Goal: Task Accomplishment & Management: Use online tool/utility

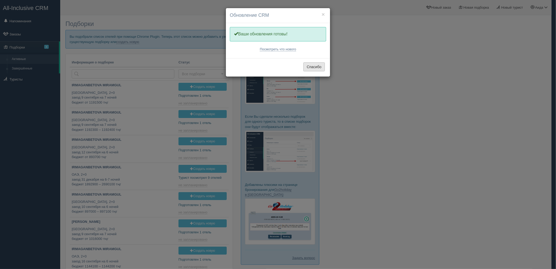
click at [316, 65] on button "Спасибо" at bounding box center [314, 66] width 21 height 9
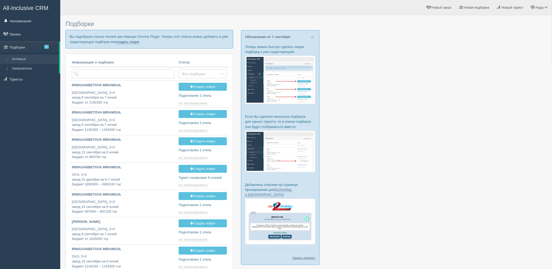
click at [126, 42] on link "создать новую" at bounding box center [127, 42] width 23 height 4
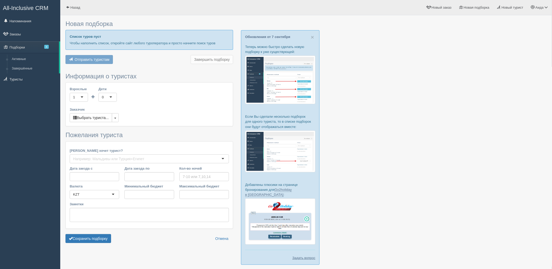
scroll to position [19, 0]
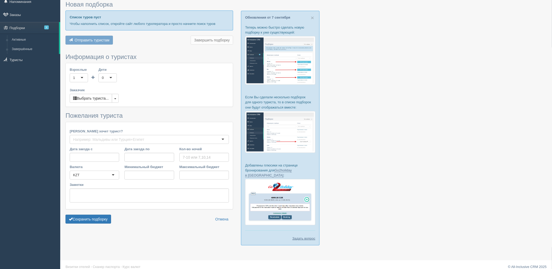
type input "7"
type input "519300"
type input "519400"
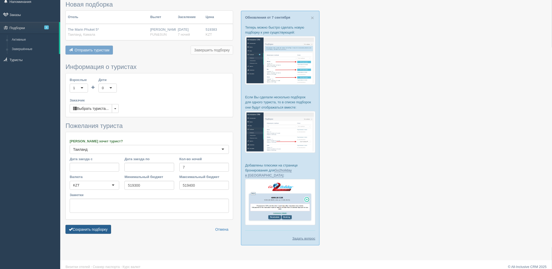
click at [108, 231] on button "Сохранить подборку" at bounding box center [88, 229] width 46 height 9
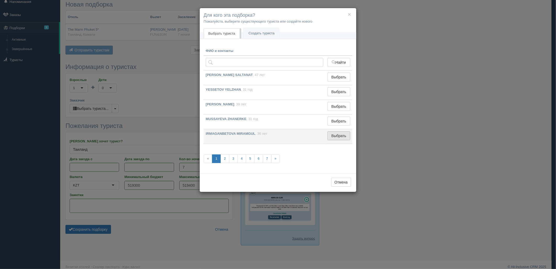
click at [344, 137] on button "Выбрать" at bounding box center [339, 135] width 23 height 9
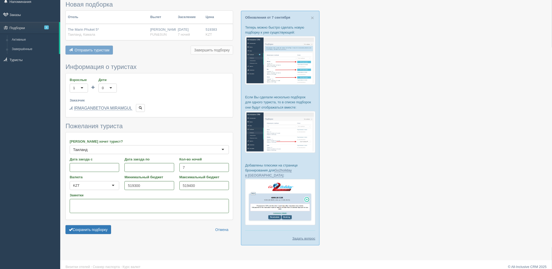
click at [79, 235] on form "Информация о туристах Взрослые 1 1 Дети 0 0 Возраст детей Заказчик Выбрать тури…" at bounding box center [149, 149] width 168 height 173
click at [86, 229] on button "Сохранить подборку" at bounding box center [88, 229] width 46 height 9
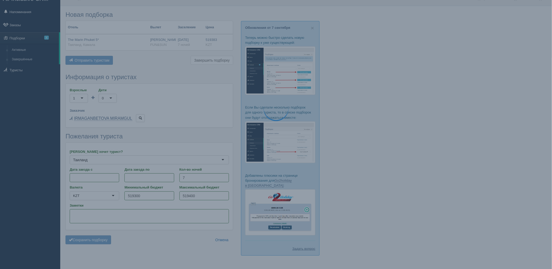
scroll to position [0, 0]
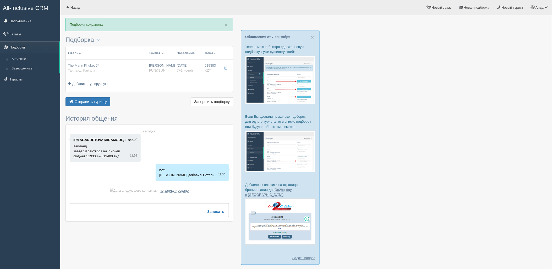
click at [89, 96] on div "Отель Разделить отели... Вылет Выезд Авиа Автобус Заселение Цена Дешёвые вначале" at bounding box center [149, 76] width 168 height 61
click at [93, 99] on button "Отправить туристу Отправить" at bounding box center [87, 101] width 45 height 9
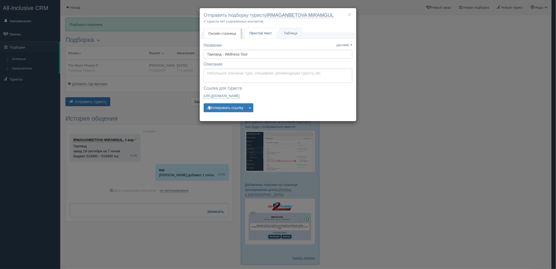
click at [257, 36] on link "Простой текст Текст" at bounding box center [261, 33] width 32 height 11
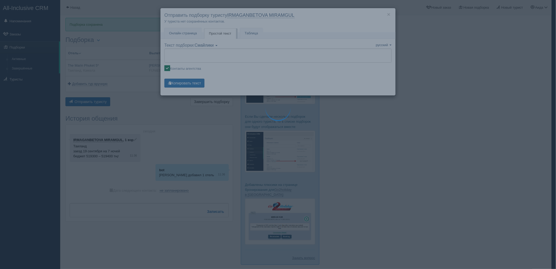
type textarea "🌞 Добрый день! Предлагаем Вам рассмотреть следующие варианты: 🌎 Таиланд, Камала…"
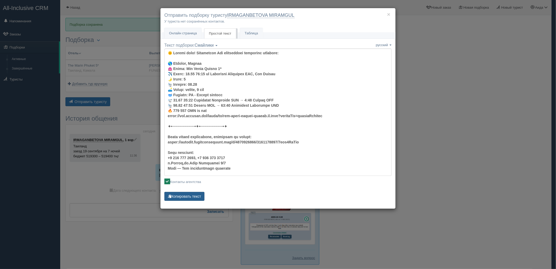
click at [189, 198] on button "Копировать текст" at bounding box center [184, 196] width 40 height 9
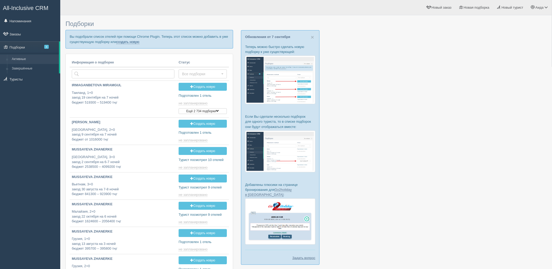
drag, startPoint x: 122, startPoint y: 43, endPoint x: 132, endPoint y: 36, distance: 12.6
click at [122, 43] on link "создать новую" at bounding box center [127, 42] width 23 height 4
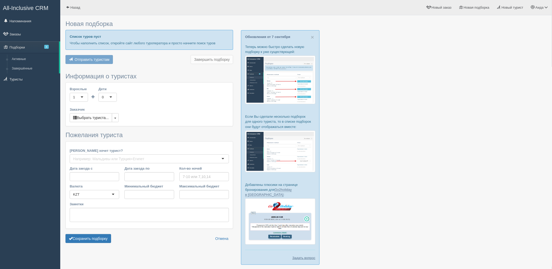
type input "9"
type input "897000"
type input "897100"
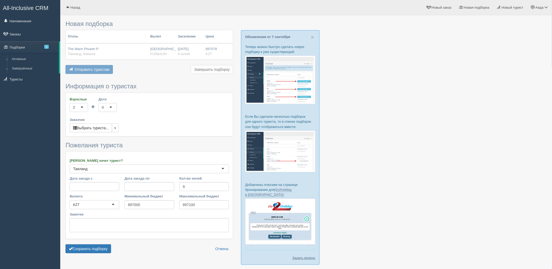
scroll to position [19, 0]
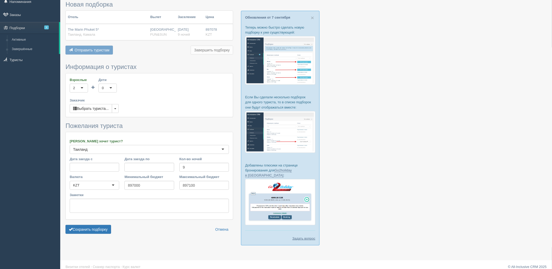
click at [104, 223] on form "Информация о туристах Взрослые 2 2 1 2 3 4 5 6 7 8 9 10 11 12 13 14 15 16 17 18…" at bounding box center [149, 149] width 168 height 173
click at [111, 227] on button "Сохранить подборку" at bounding box center [88, 229] width 46 height 9
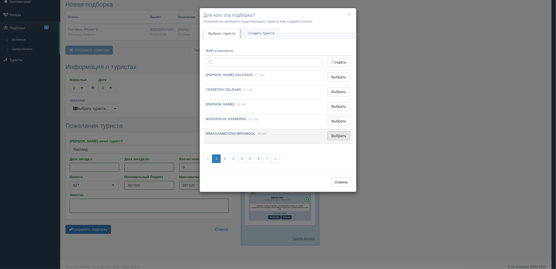
click at [341, 140] on button "Выбрать" at bounding box center [339, 135] width 23 height 9
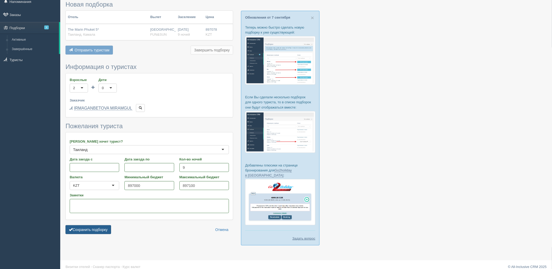
click at [103, 228] on button "Сохранить подборку" at bounding box center [88, 229] width 46 height 9
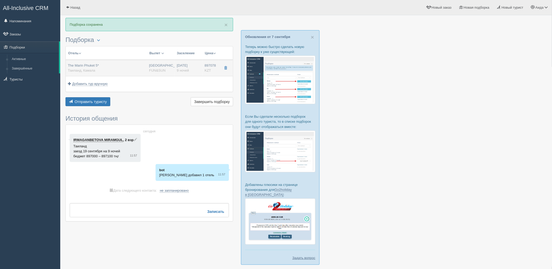
click at [133, 69] on div "The Marin Phuket 5* Таиланд, Камала" at bounding box center [106, 68] width 77 height 10
type input "The Marin Phuket 5*"
type input "https://www.booking.com/hotel/th/the-marin-kamala-phuket.ru.html?activeTab=phot…"
type input "Таиланд"
type input "Камала"
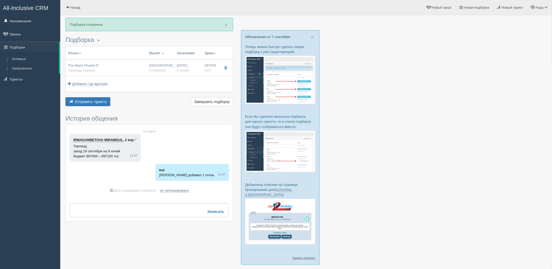
type input "897078.00"
type input "Алматы"
type input "9"
type input "deluxe"
type input "BB - Только завтрак"
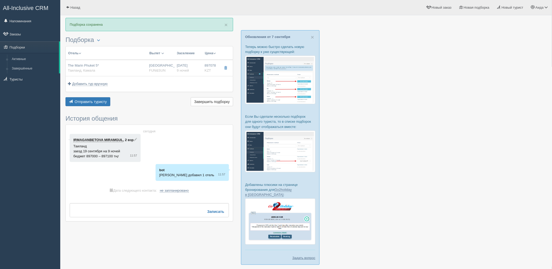
type input "FUN&SUN"
type input "https://tourvisor.ru/countries#!/hotel=the-marin-phuket"
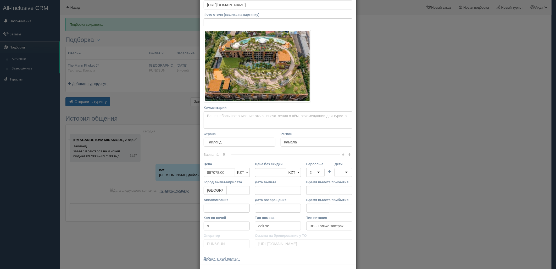
scroll to position [53, 0]
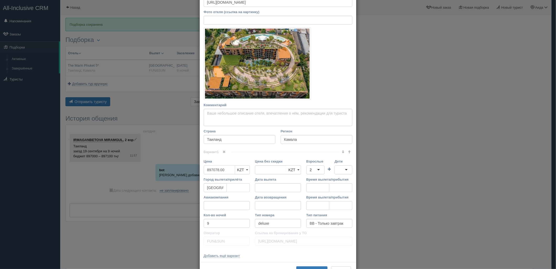
click at [210, 171] on input "897078.00" at bounding box center [219, 169] width 31 height 9
type input "897078.00"
type input "888500"
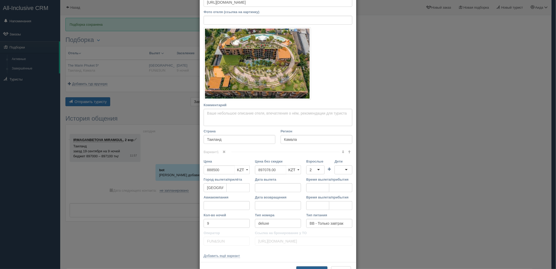
click at [313, 267] on button "Сохранить" at bounding box center [312, 270] width 31 height 9
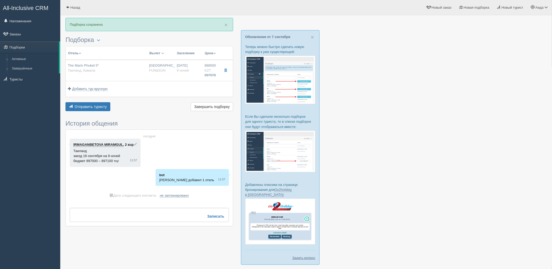
click at [96, 112] on div "Отправить туристу Отправить Завершить подборку Активировать подборку Добавить и…" at bounding box center [149, 107] width 168 height 10
click at [104, 109] on button "Отправить туристу Отправить" at bounding box center [87, 106] width 45 height 9
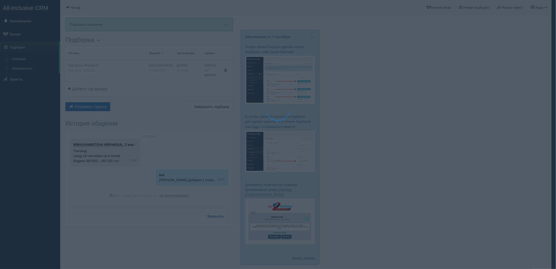
type textarea "🌞 Добрый день! Предлагаем Вам рассмотреть следующие варианты: 🌎 Таиланд, Камала…"
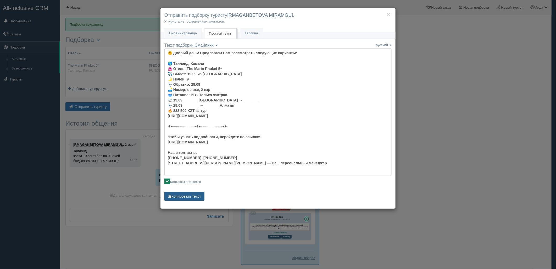
click at [189, 197] on button "Копировать текст" at bounding box center [184, 196] width 40 height 9
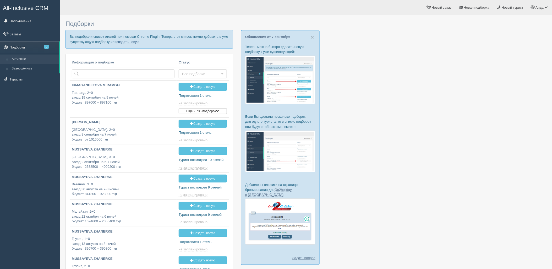
click at [135, 43] on link "создать новую" at bounding box center [127, 42] width 23 height 4
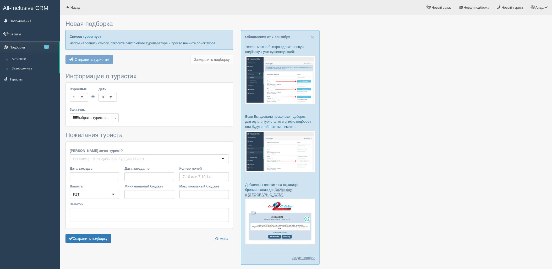
type input "8"
type input "770600"
type input "817400"
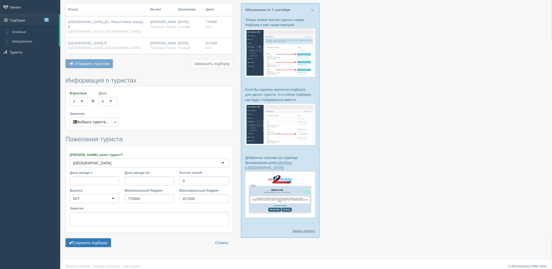
scroll to position [32, 0]
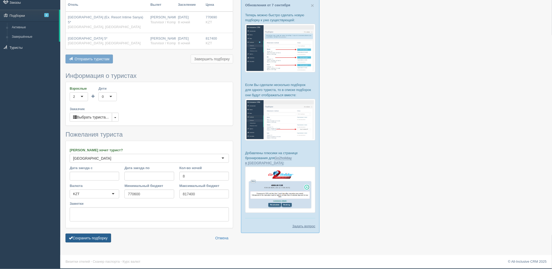
click at [94, 240] on button "Сохранить подборку" at bounding box center [88, 237] width 46 height 9
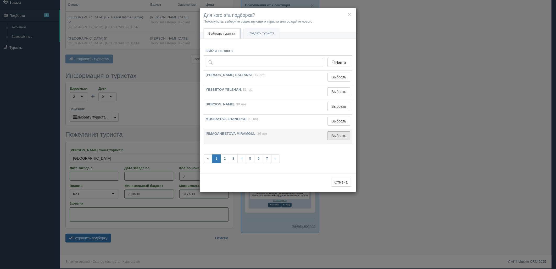
click at [339, 134] on button "Выбрать" at bounding box center [339, 135] width 23 height 9
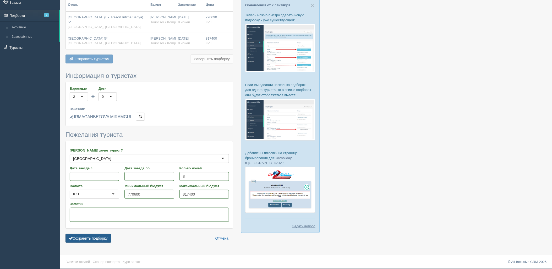
click at [103, 237] on button "Сохранить подборку" at bounding box center [88, 238] width 46 height 9
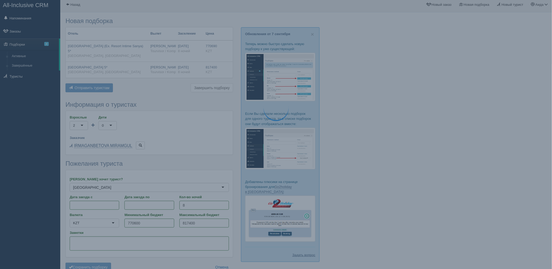
scroll to position [3, 0]
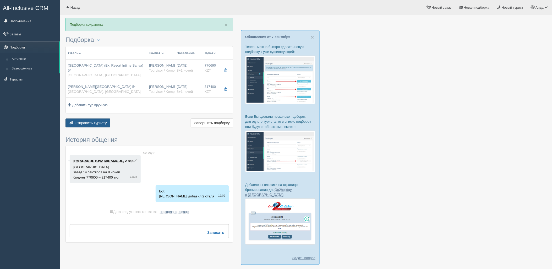
click at [93, 126] on button "Отправить туристу Отправить" at bounding box center [87, 122] width 45 height 9
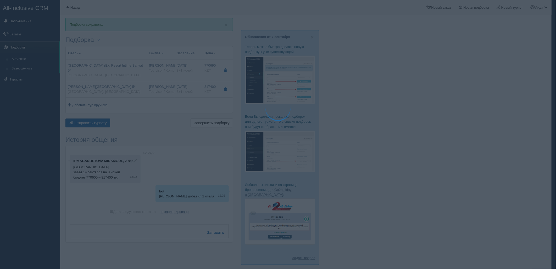
type textarea "🌞 Добрый день! Предлагаем Вам рассмотреть следующие варианты: 🌎 Китай, Дадунхай…"
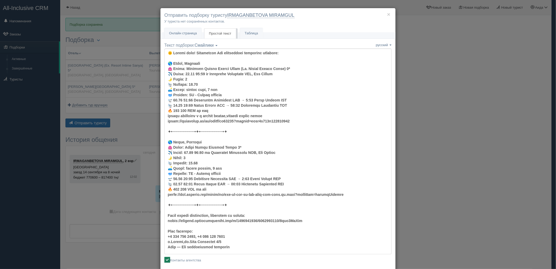
click at [460, 119] on div "× Отправить подборку туристу IRMAGANBETOVA MIRAMGUL У туриста нет сохранённых к…" at bounding box center [278, 134] width 556 height 269
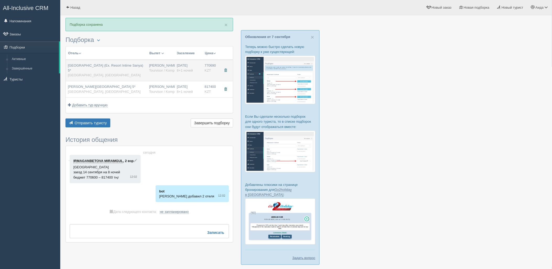
click at [162, 71] on span "Tourvisor / Kompas (KZ)" at bounding box center [167, 70] width 37 height 4
type input "Sunshine Resort Intime Sanya (Ex. Resort Intime Sanya) 5*"
type input "https://tophotels.ru/kz/hotel/al15230?ysclid=lldo0a809j977924572"
type textarea "первая береговая и в центре города,советую данный отель"
type input "Китай"
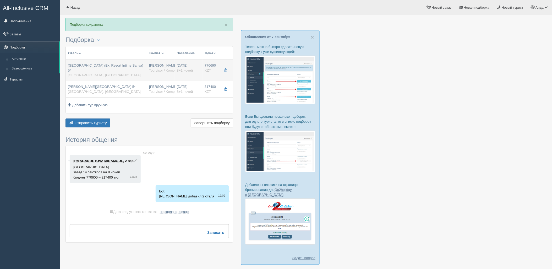
type input "Дадунхай"
type input "770690.00"
type input "[PERSON_NAME]"
type input "Санья Феникс SYX"
type input "20:20"
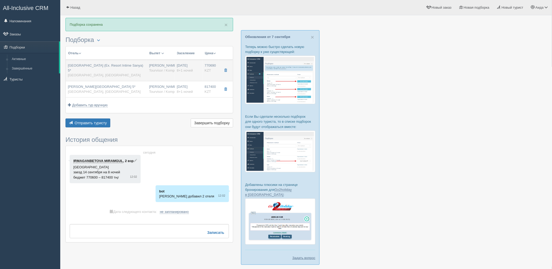
type input "06:55"
type input "Air Astana"
type input "13:25"
type input "18:25"
type input "8+1"
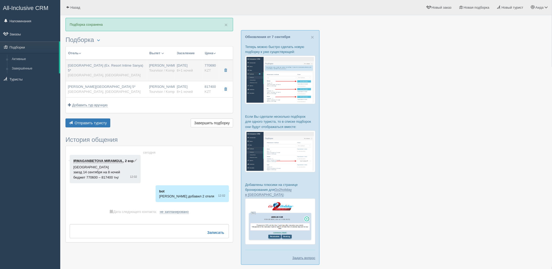
type input "garden view"
type input "BB - Только завтрак"
type input "Tourvisor / Kompas (KZ)"
type input "https://tourvisor.ru/countries#!/hotel=resort-intime"
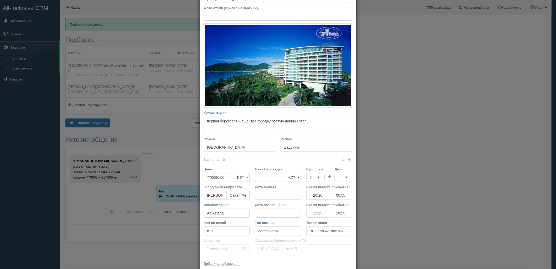
scroll to position [80, 0]
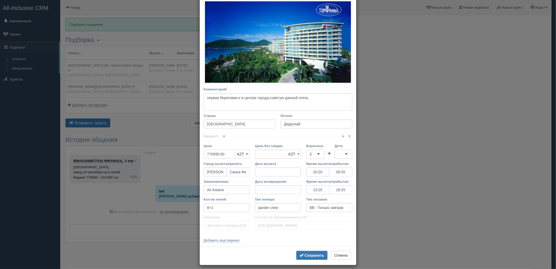
drag, startPoint x: 224, startPoint y: 153, endPoint x: 199, endPoint y: 160, distance: 26.3
click at [201, 160] on div "Цена 770690.00 KZT USD EUR KZT KZT USD EUR" at bounding box center [226, 152] width 51 height 18
type input "770690.00"
type input "759200"
click at [312, 254] on b "Сохранить" at bounding box center [315, 255] width 20 height 4
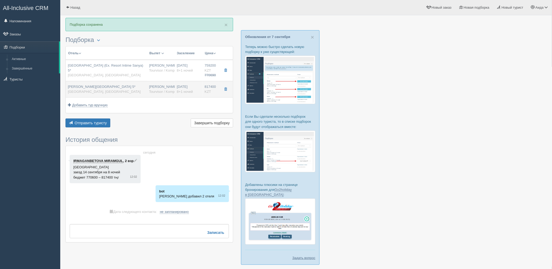
click at [163, 90] on span "Tourvisor / Kompas (KZ)" at bounding box center [167, 92] width 37 height 4
type input "Sanya Junji Seaview Hotel 5*"
type input "https://www.booking.com/hotel/cn/san-ya-jun-ji-hai-jing-jiu-dian.ru.html?active…"
type input "817400.00"
type input "20:20"
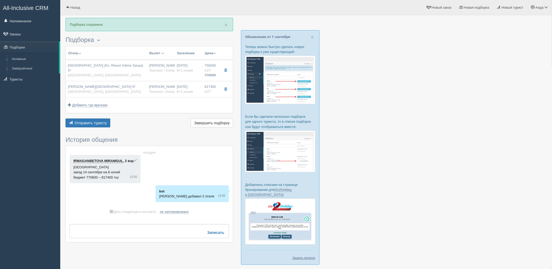
type input "06:55"
type input "13:25"
type input "18:25"
type input "luxury family"
type input "https://tourvisor.ru/countries#!/hotel=sanya-junji-seaview-hotel"
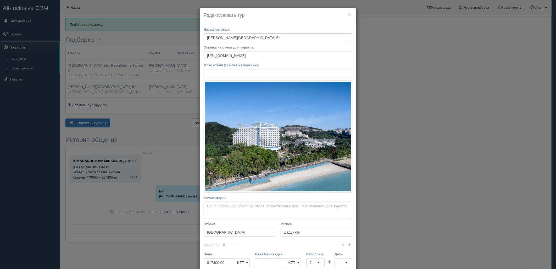
scroll to position [85, 0]
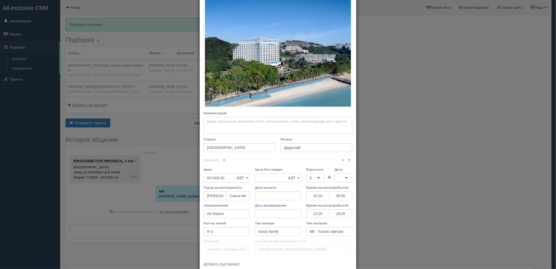
type input "817400.00"
drag, startPoint x: 228, startPoint y: 179, endPoint x: 198, endPoint y: 180, distance: 30.1
click at [200, 180] on div "Название отеля Sanya Junji Seaview Hotel 5* Ссылка на отель для туриста https:/…" at bounding box center [278, 104] width 157 height 332
type input "805200"
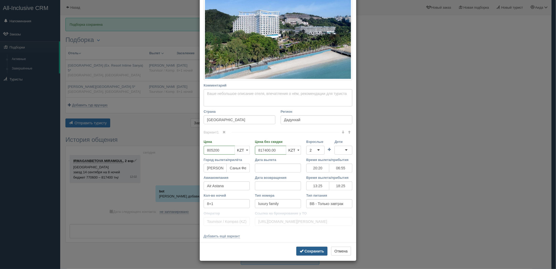
click at [306, 252] on b "Сохранить" at bounding box center [315, 251] width 20 height 4
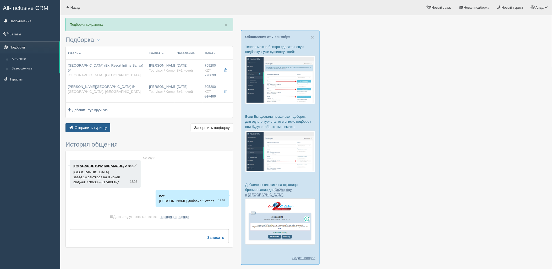
click at [96, 126] on span "Отправить туристу" at bounding box center [91, 127] width 32 height 4
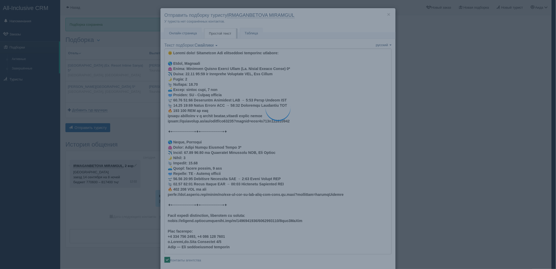
type textarea "🌞 Добрый день! Предлагаем Вам рассмотреть следующие варианты: 🌎 Китай, Дадунхай…"
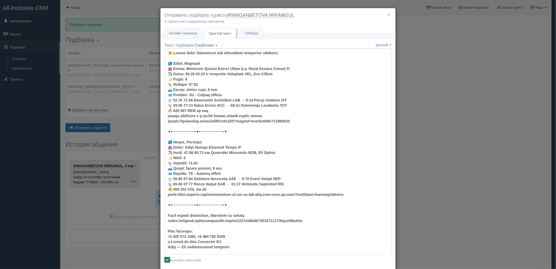
scroll to position [26, 0]
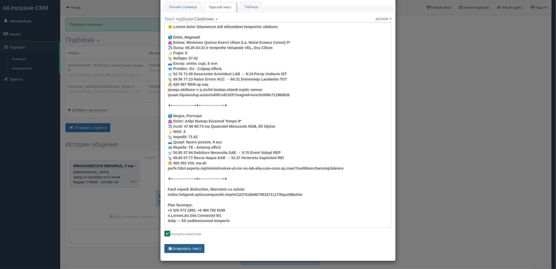
click at [178, 250] on button "Копировать текст" at bounding box center [184, 248] width 40 height 9
drag, startPoint x: 184, startPoint y: 250, endPoint x: 180, endPoint y: 211, distance: 39.2
click at [184, 250] on button "Копировать текст" at bounding box center [184, 248] width 40 height 9
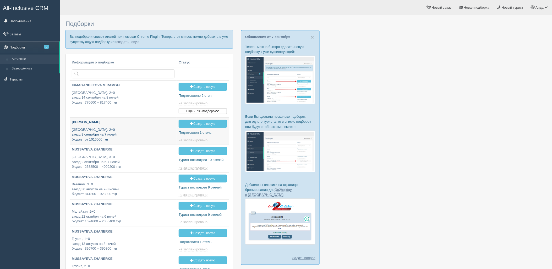
type input "[DATE] 18:25"
type input "[DATE] 13:00"
click at [128, 41] on link "создать новую" at bounding box center [127, 42] width 23 height 4
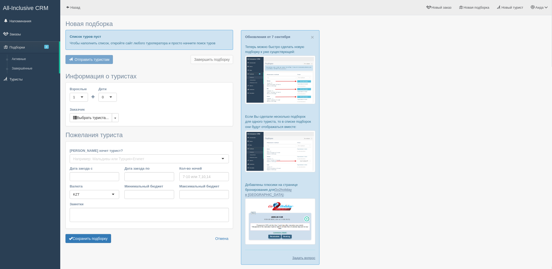
type input "4-7"
type input "915100"
type input "931800"
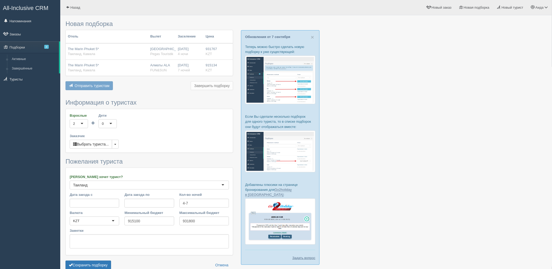
scroll to position [27, 0]
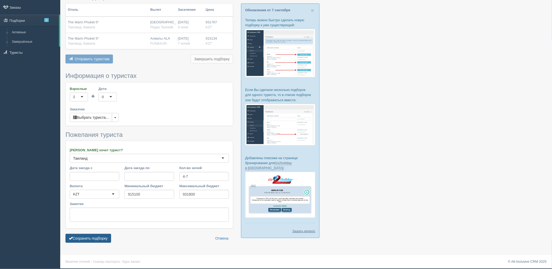
click at [100, 237] on button "Сохранить подборку" at bounding box center [88, 238] width 46 height 9
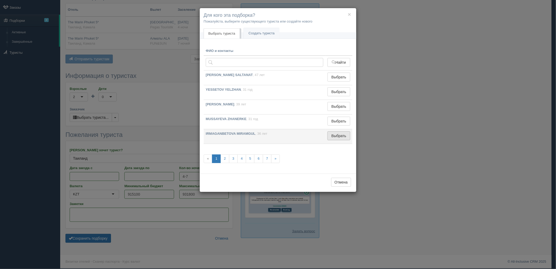
click at [348, 138] on button "Выбрать" at bounding box center [339, 135] width 23 height 9
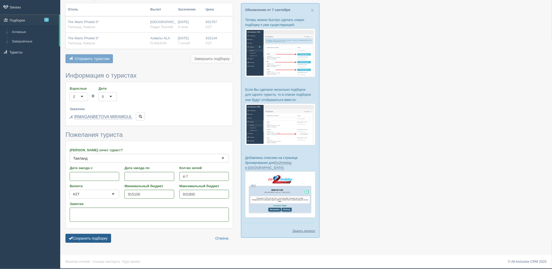
click at [102, 240] on button "Сохранить подборку" at bounding box center [88, 238] width 46 height 9
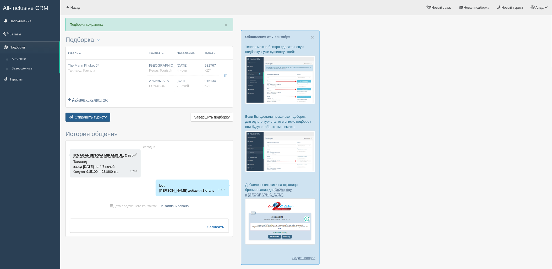
click at [98, 113] on button "Отправить туристу Отправить" at bounding box center [87, 117] width 45 height 9
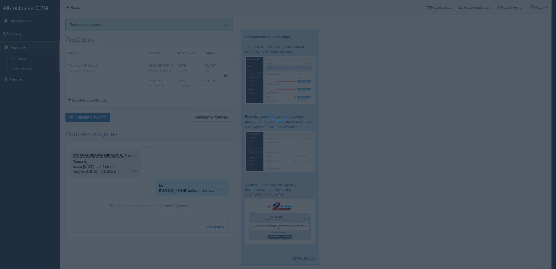
type textarea "🌞 Добрый день! Предлагаем Вам рассмотреть следующие варианты: 🌎 Таиланд, Камала…"
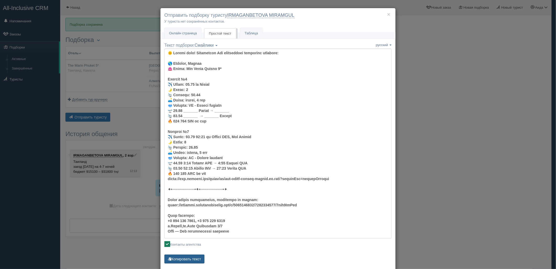
click at [191, 258] on button "Копировать текст" at bounding box center [184, 258] width 40 height 9
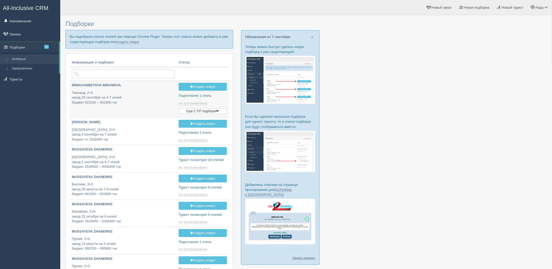
type input "[DATE] 13:10"
click at [125, 40] on link "создать новую" at bounding box center [127, 42] width 23 height 4
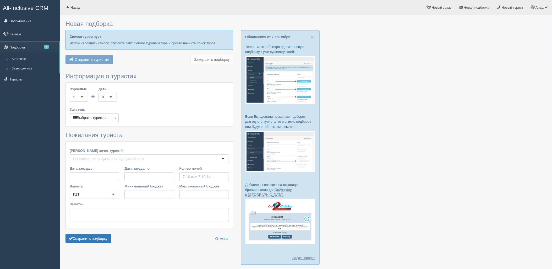
type input "5"
type input "777400"
type input "777500"
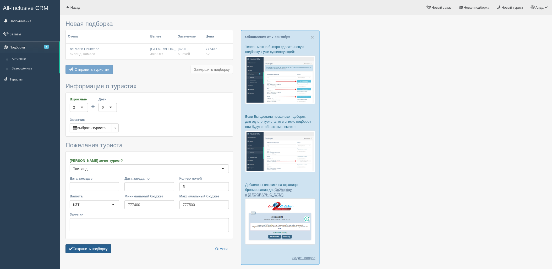
click at [78, 251] on button "Сохранить подборку" at bounding box center [88, 248] width 46 height 9
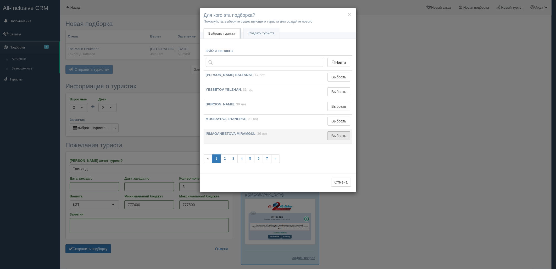
click at [344, 139] on button "Выбрать" at bounding box center [339, 135] width 23 height 9
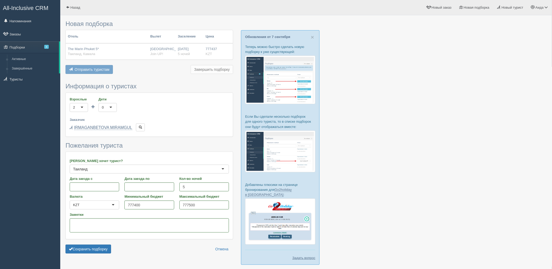
click at [104, 256] on form "Информация о туристах Взрослые 2 2 1 2 3 4 5 6 7 8 9 10 11 12 13 14 15 16 17 18…" at bounding box center [149, 169] width 168 height 173
click at [102, 253] on button "Сохранить подборку" at bounding box center [88, 248] width 46 height 9
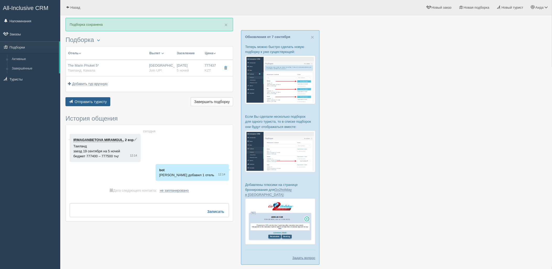
click at [96, 101] on span "Отправить туристу" at bounding box center [91, 102] width 32 height 4
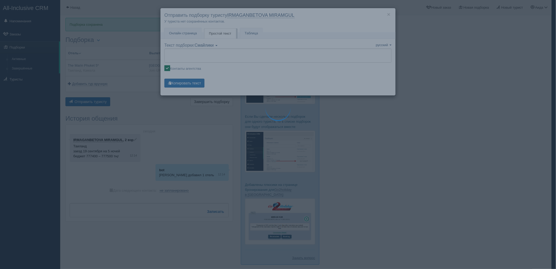
type textarea "🌞 Добрый день! Предлагаем Вам рассмотреть следующие варианты: 🌎 Таиланд, Камала…"
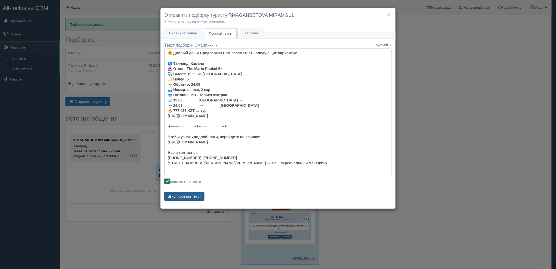
click at [197, 197] on button "Копировать текст" at bounding box center [184, 196] width 40 height 9
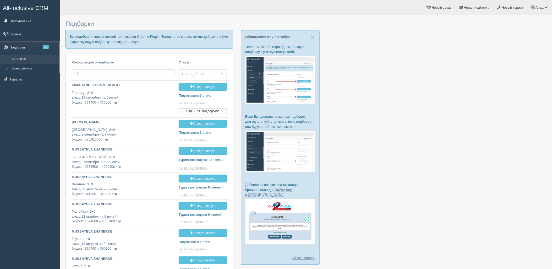
click at [117, 42] on link "создать новую" at bounding box center [127, 42] width 23 height 4
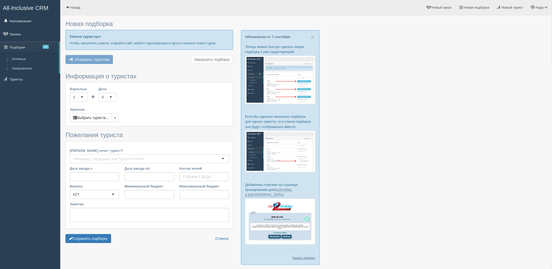
type input "8"
type input "2729200"
type input "8037100"
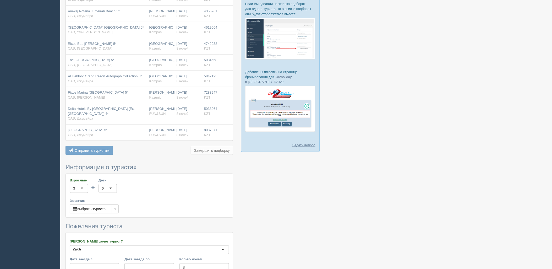
scroll to position [200, 0]
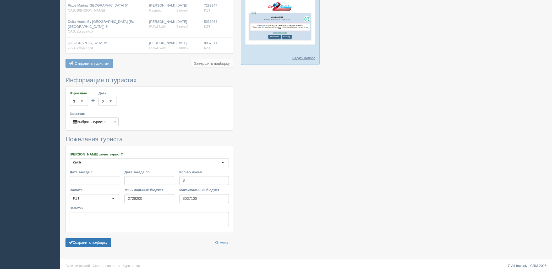
click at [103, 243] on form "Информация о туристах Взрослые 3 3 1 2 3 4 5 6 7 8 9 10 11 12 13 14 15 16 17 18…" at bounding box center [149, 163] width 168 height 173
click at [102, 238] on button "Сохранить подборку" at bounding box center [88, 242] width 46 height 9
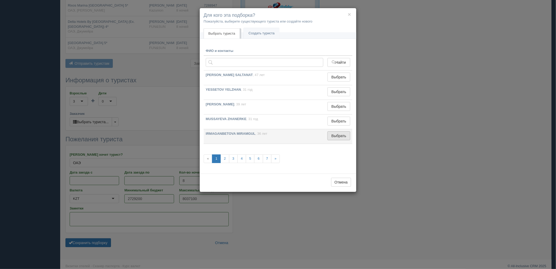
click at [339, 137] on button "Выбрать" at bounding box center [339, 135] width 23 height 9
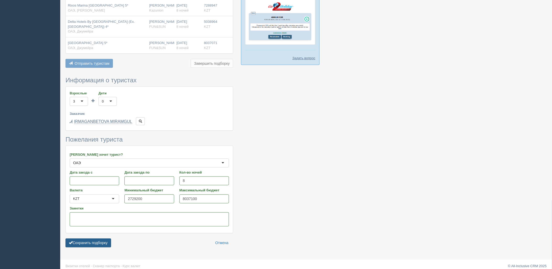
click at [82, 240] on button "Сохранить подборку" at bounding box center [88, 242] width 46 height 9
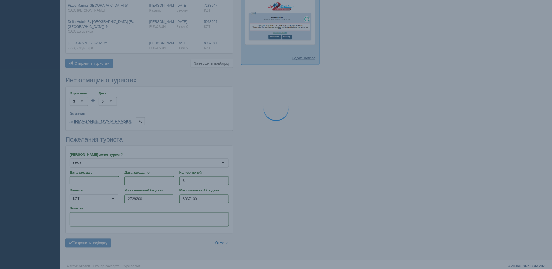
scroll to position [171, 0]
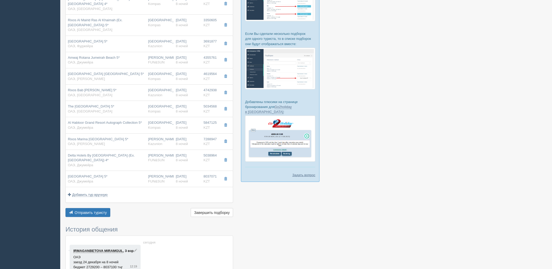
scroll to position [100, 0]
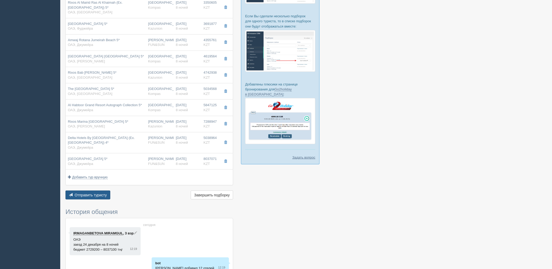
click at [104, 193] on span "Отправить туристу" at bounding box center [91, 195] width 32 height 4
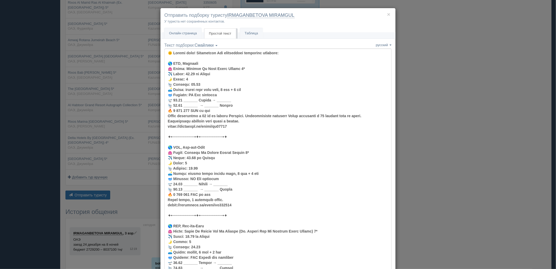
click at [444, 89] on div "× Отправить подборку туристу IRMAGANBETOVA MIRAMGUL У туриста нет сохранённых к…" at bounding box center [278, 134] width 556 height 269
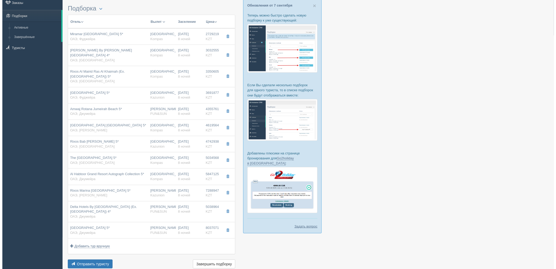
scroll to position [67, 0]
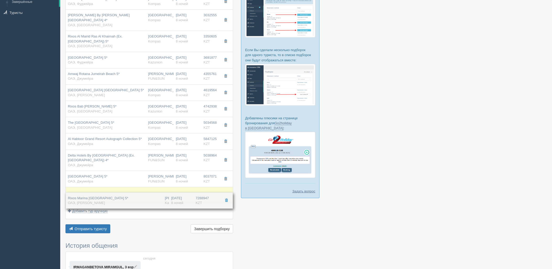
drag, startPoint x: 200, startPoint y: 150, endPoint x: 202, endPoint y: 195, distance: 45.6
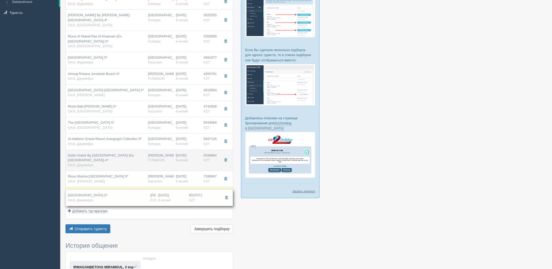
drag, startPoint x: 200, startPoint y: 184, endPoint x: 201, endPoint y: 160, distance: 24.1
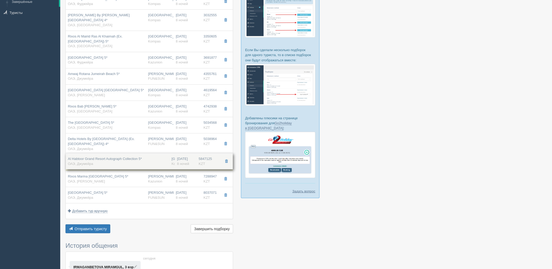
drag, startPoint x: 202, startPoint y: 141, endPoint x: 203, endPoint y: 166, distance: 24.7
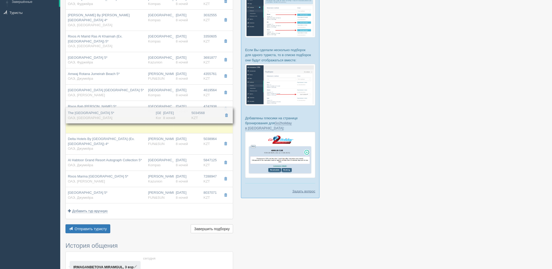
drag, startPoint x: 210, startPoint y: 118, endPoint x: 207, endPoint y: 111, distance: 7.3
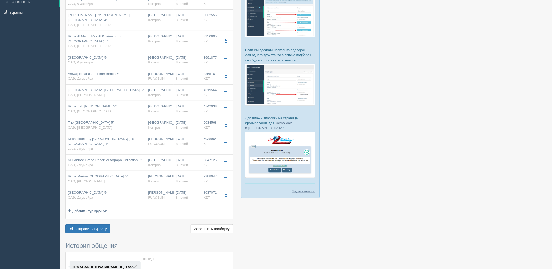
click at [96, 230] on div "× Подборка сохранена Подборка Менеджер: Аида Темирова Показать удалённые отели …" at bounding box center [149, 152] width 168 height 402
click at [105, 227] on span "Отправить туристу" at bounding box center [91, 229] width 32 height 4
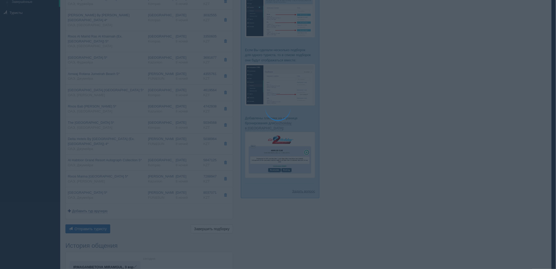
type textarea "🌞 Добрый день! Предлагаем Вам рассмотреть следующие варианты: 🌎 ОАЭ, Фуджейра 🏩…"
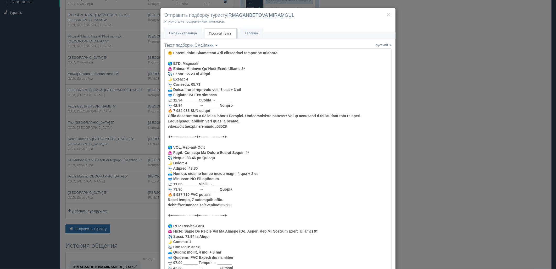
click at [186, 25] on div "× Отправить подборку туристу IRMAGANBETOVA MIRAMGUL У туриста нет сохранённых к…" at bounding box center [278, 20] width 235 height 24
click at [186, 30] on link "Онлайн страница Онлайн" at bounding box center [182, 33] width 37 height 11
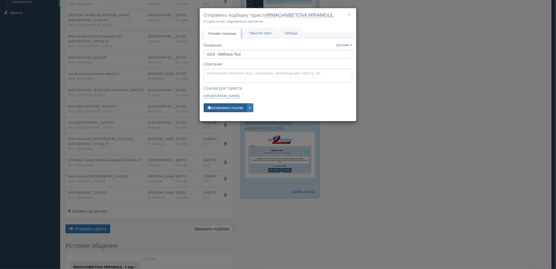
click at [228, 109] on button "Копировать ссылку" at bounding box center [225, 107] width 43 height 9
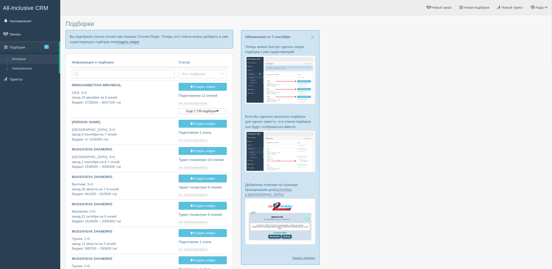
click at [123, 43] on link "создать новую" at bounding box center [127, 42] width 23 height 4
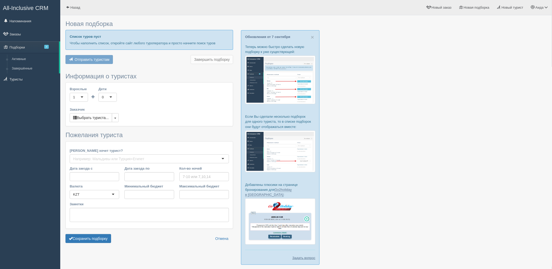
type input "8"
type input "2329500"
type input "3878200"
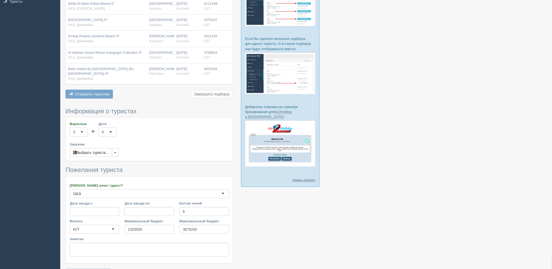
scroll to position [113, 0]
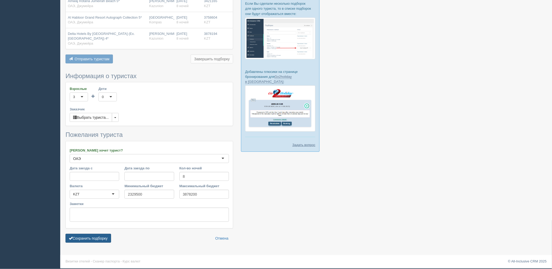
click at [92, 238] on button "Сохранить подборку" at bounding box center [88, 238] width 46 height 9
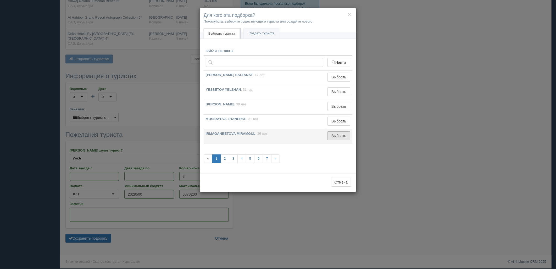
click at [339, 135] on button "Выбрать" at bounding box center [339, 135] width 23 height 9
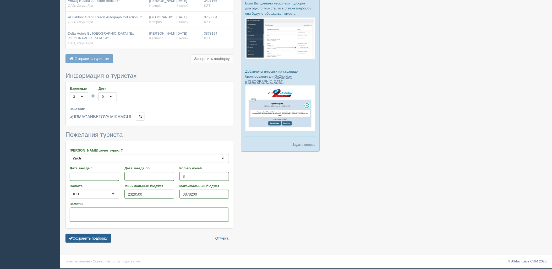
click at [84, 242] on button "Сохранить подборку" at bounding box center [88, 238] width 46 height 9
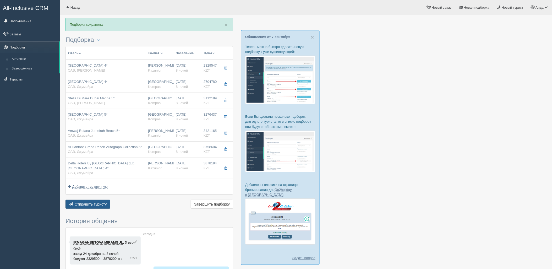
click at [94, 206] on button "Отправить туристу Отправить" at bounding box center [87, 204] width 45 height 9
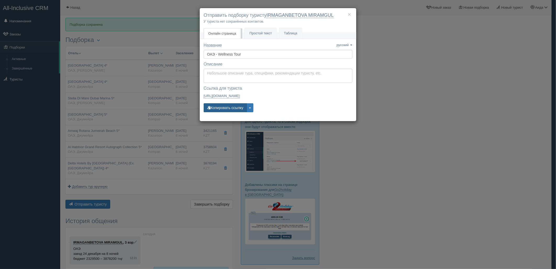
click at [244, 111] on button "Копировать ссылку" at bounding box center [225, 107] width 43 height 9
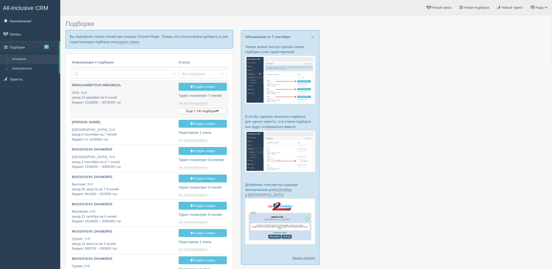
type input "[DATE] 13:20"
click at [131, 40] on link "создать новую" at bounding box center [127, 42] width 23 height 4
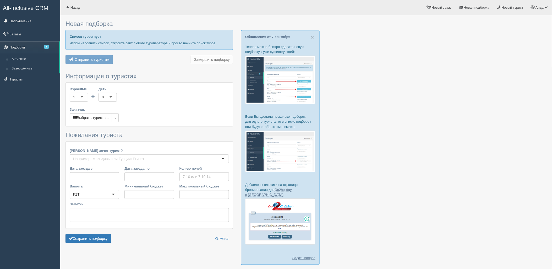
type input "8"
type input "872200"
type input "872300"
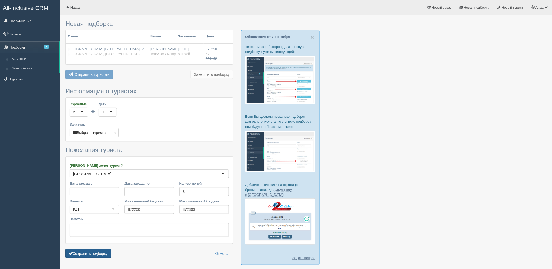
click at [110, 253] on button "Сохранить подборку" at bounding box center [88, 253] width 46 height 9
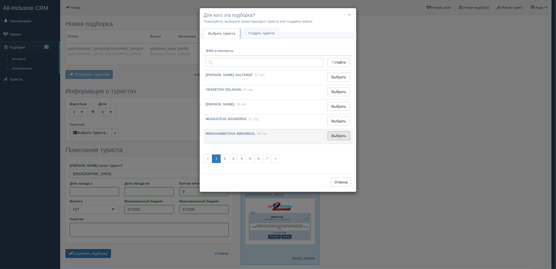
click at [343, 138] on button "Выбрать" at bounding box center [339, 135] width 23 height 9
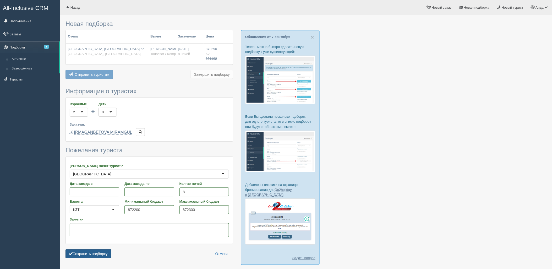
click at [103, 250] on button "Сохранить подборку" at bounding box center [88, 253] width 46 height 9
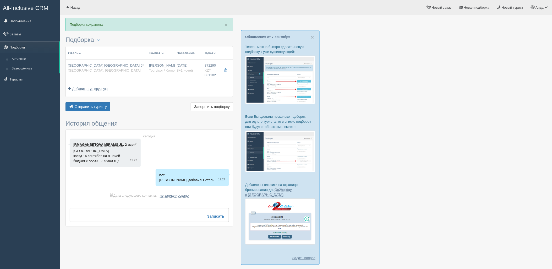
click at [97, 111] on div "Отправить туристу Отправить Завершить подборку Активировать подборку Добавить и…" at bounding box center [149, 107] width 168 height 10
click at [97, 108] on span "Отправить туристу" at bounding box center [91, 107] width 32 height 4
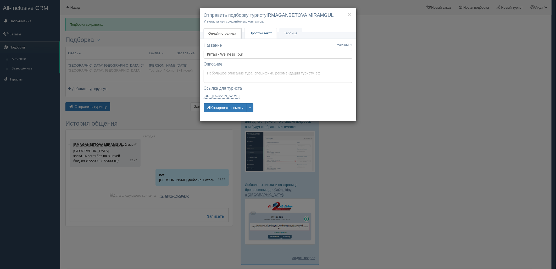
click at [258, 31] on link "Простой текст Текст" at bounding box center [261, 33] width 32 height 11
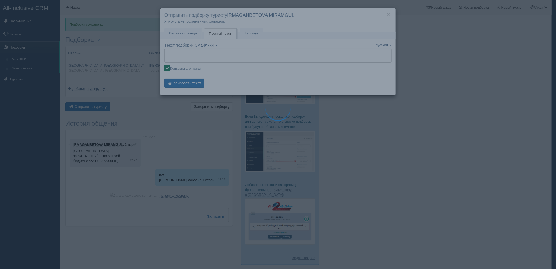
type textarea "🌞 Loremi dolo! Sitametcon Adi elitseddoei temporinc utlabore: 🌎 Etdol, Magna 🏩 …"
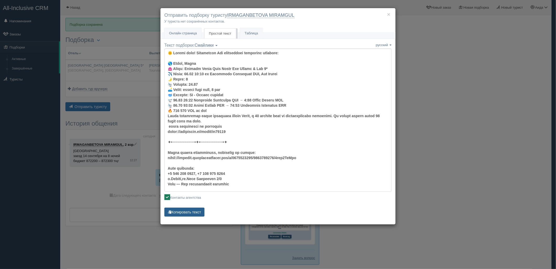
click at [196, 212] on button "Копировать текст" at bounding box center [184, 211] width 40 height 9
